Goal: Information Seeking & Learning: Learn about a topic

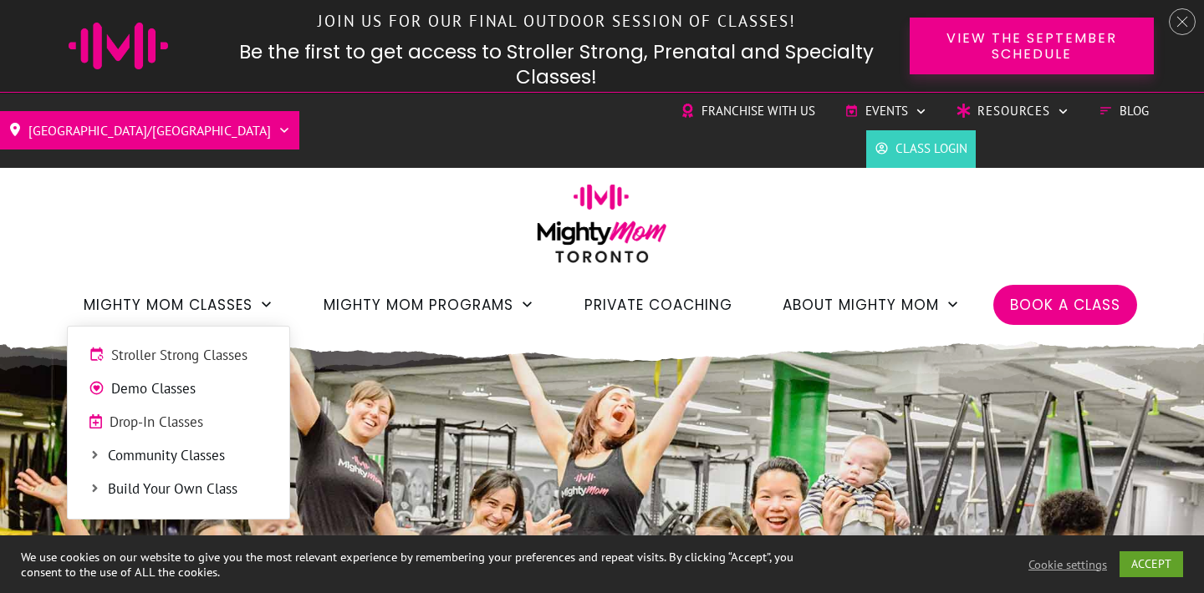
click at [153, 425] on span "Drop-In Classes" at bounding box center [188, 423] width 159 height 22
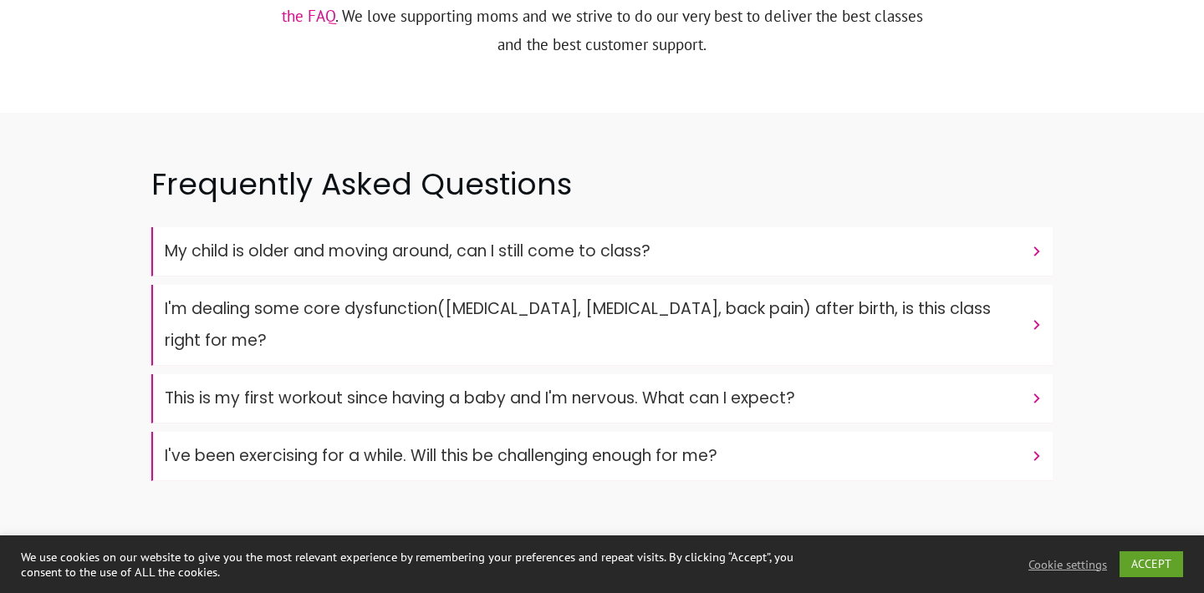
scroll to position [6538, 0]
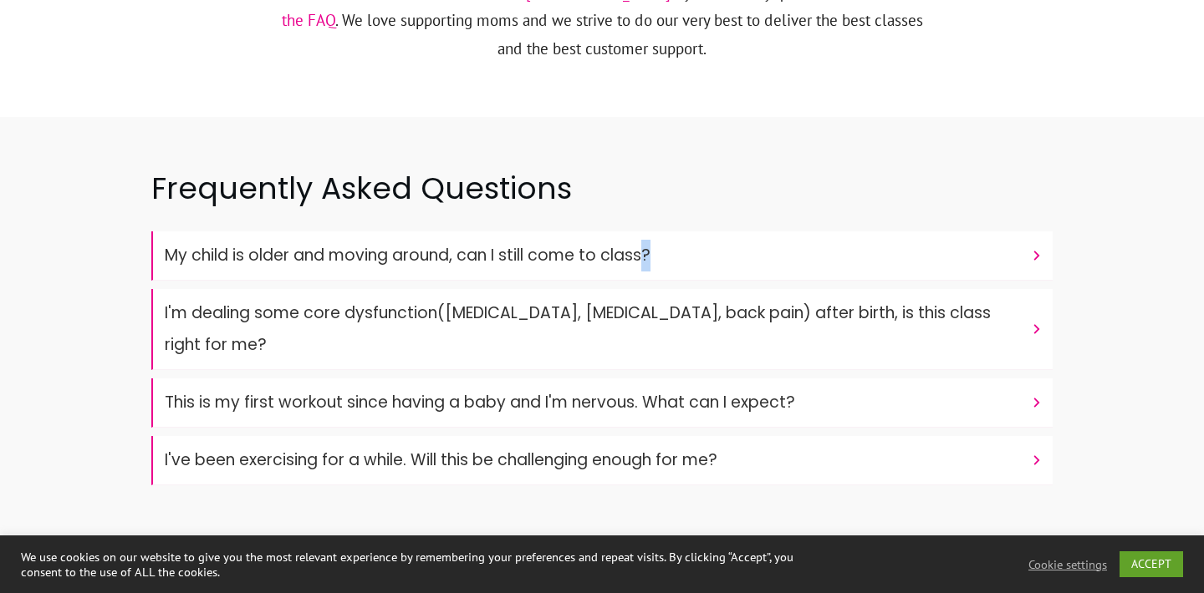
click at [571, 244] on font "My child is older and moving around, can I still come to class?" at bounding box center [408, 255] width 486 height 23
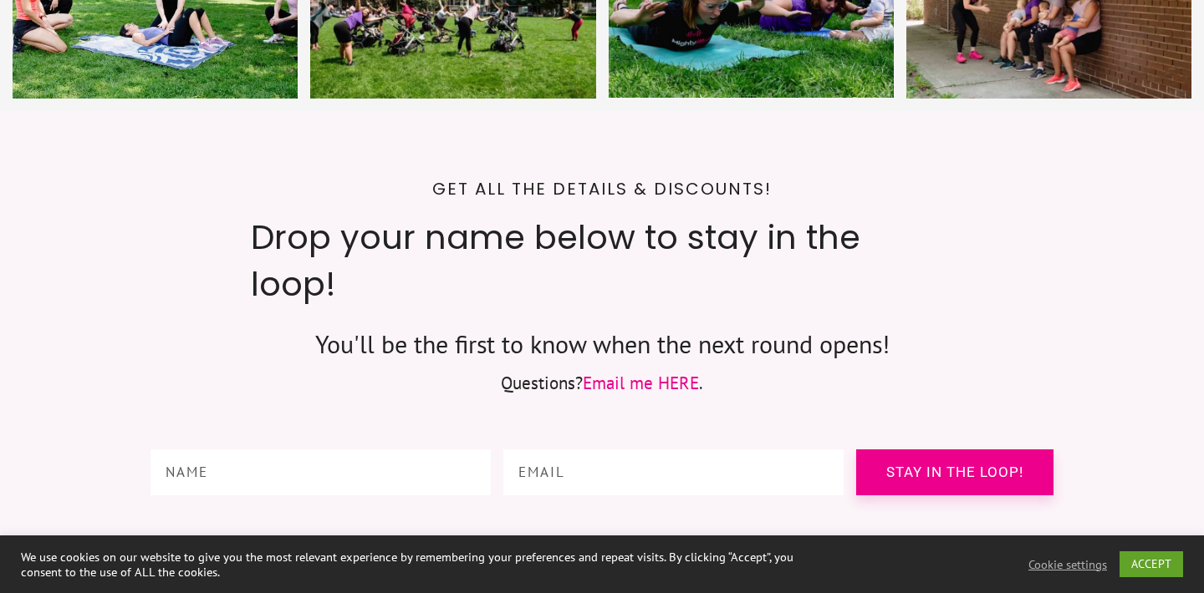
scroll to position [7344, 0]
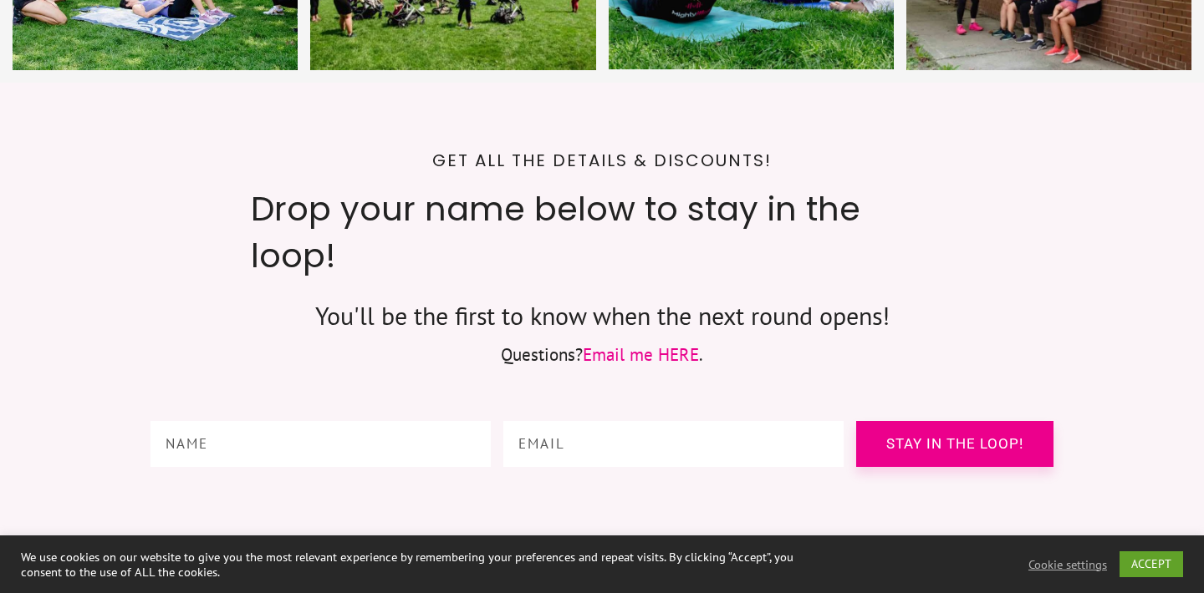
click at [573, 239] on div "Get all the details & discounts! Drop your name below to stay in the loop! You'…" at bounding box center [601, 314] width 903 height 338
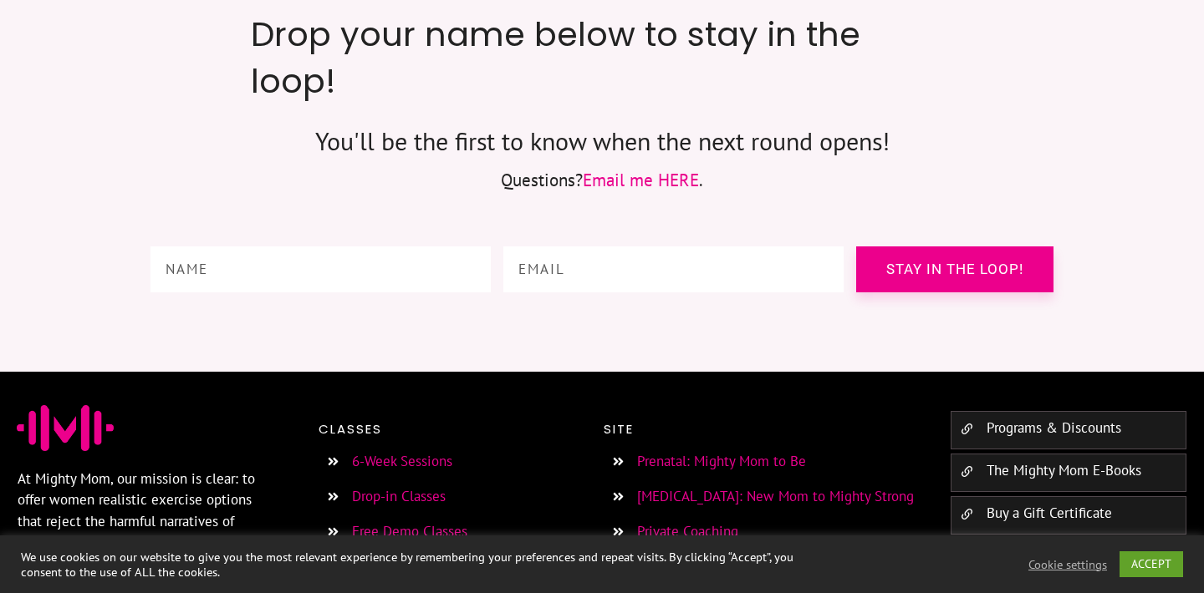
scroll to position [7539, 0]
